Goal: Task Accomplishment & Management: Manage account settings

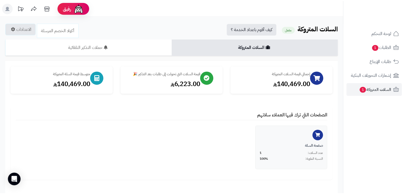
scroll to position [160, 0]
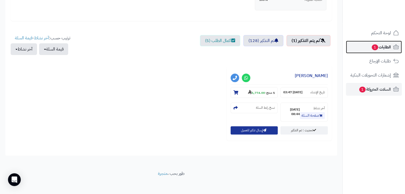
click at [381, 46] on span "الطلبات 1" at bounding box center [381, 46] width 20 height 7
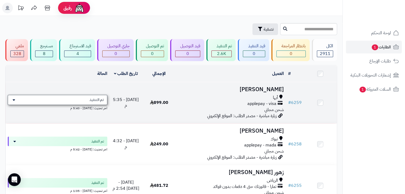
click at [77, 102] on div "تم التنفيذ" at bounding box center [57, 100] width 99 height 10
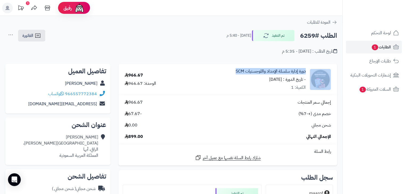
drag, startPoint x: 237, startPoint y: 72, endPoint x: 308, endPoint y: 69, distance: 70.8
click at [308, 69] on div "دورة إدارة سلسلة الإمداد واللوجستيات SCM - تاريخ الدورة : [DATE] الكمية: 1" at bounding box center [259, 79] width 151 height 23
copy div "دورة إدارة سلسلة الإمداد واللوجستيات SCM"
click at [323, 23] on span "العودة للطلبات" at bounding box center [318, 22] width 23 height 6
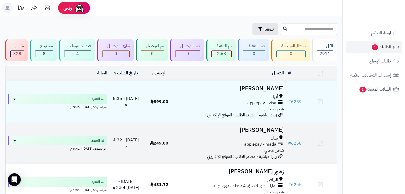
scroll to position [27, 0]
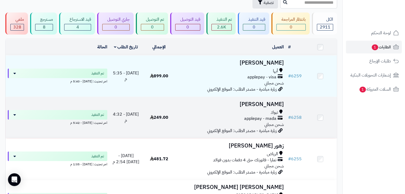
click at [273, 101] on h3 "ايمان الهندي" at bounding box center [230, 104] width 106 height 6
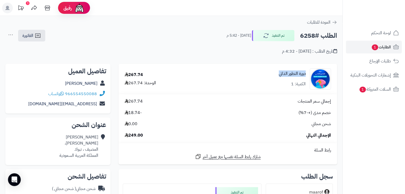
drag, startPoint x: 278, startPoint y: 74, endPoint x: 305, endPoint y: 72, distance: 27.2
click at [305, 72] on div "دورة التطور الذاتي الكمية: 1" at bounding box center [272, 78] width 126 height 21
copy link "دورة التطور الذاتي"
